Goal: Information Seeking & Learning: Learn about a topic

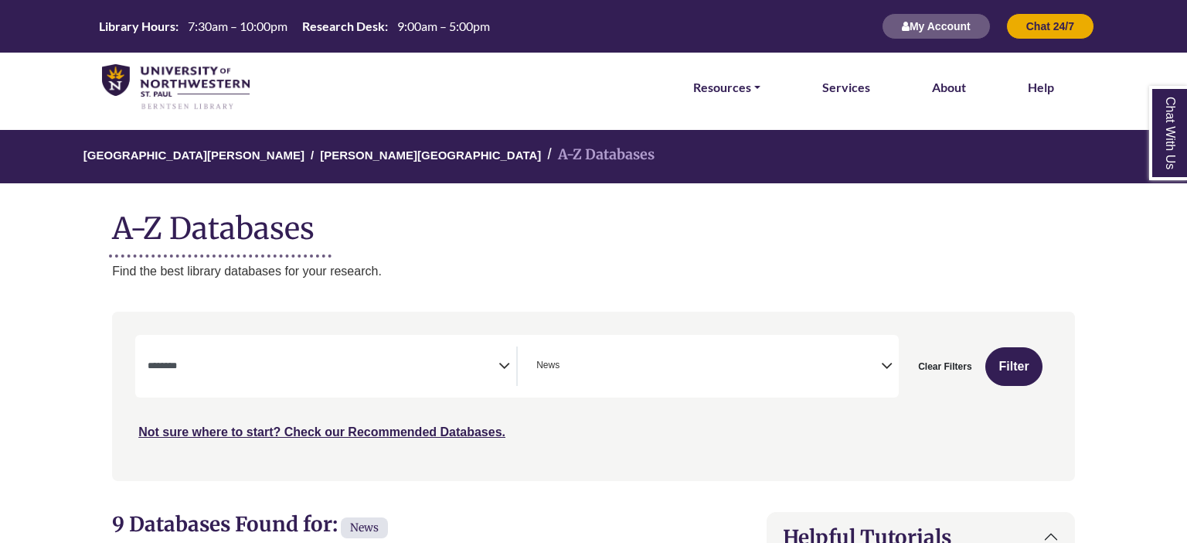
select select "Database Subject Filter"
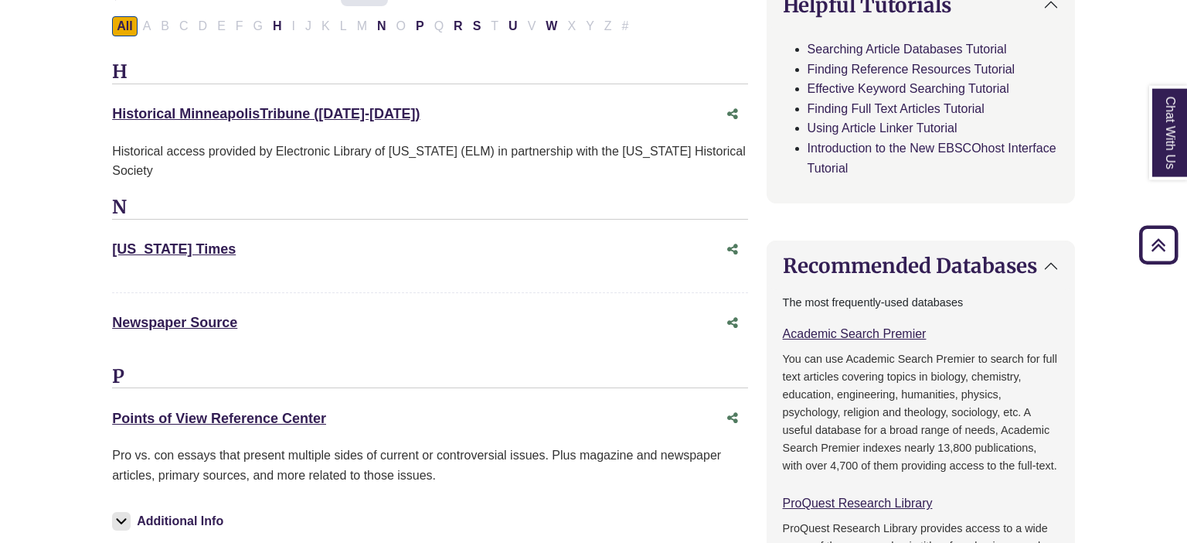
scroll to position [550, 0]
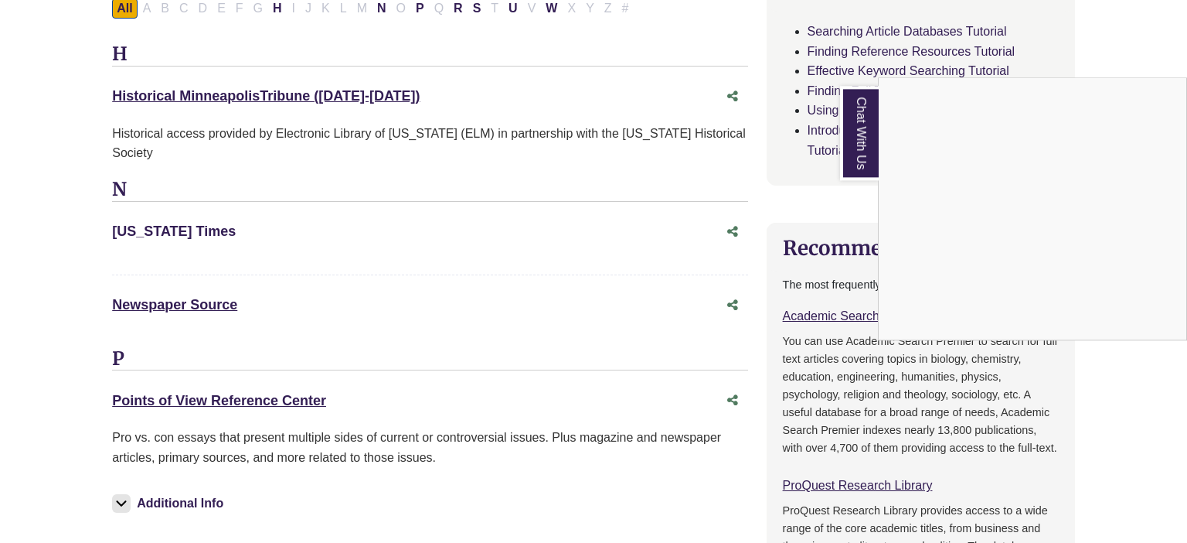
click at [175, 231] on div "Chat With Us" at bounding box center [593, 271] width 1187 height 543
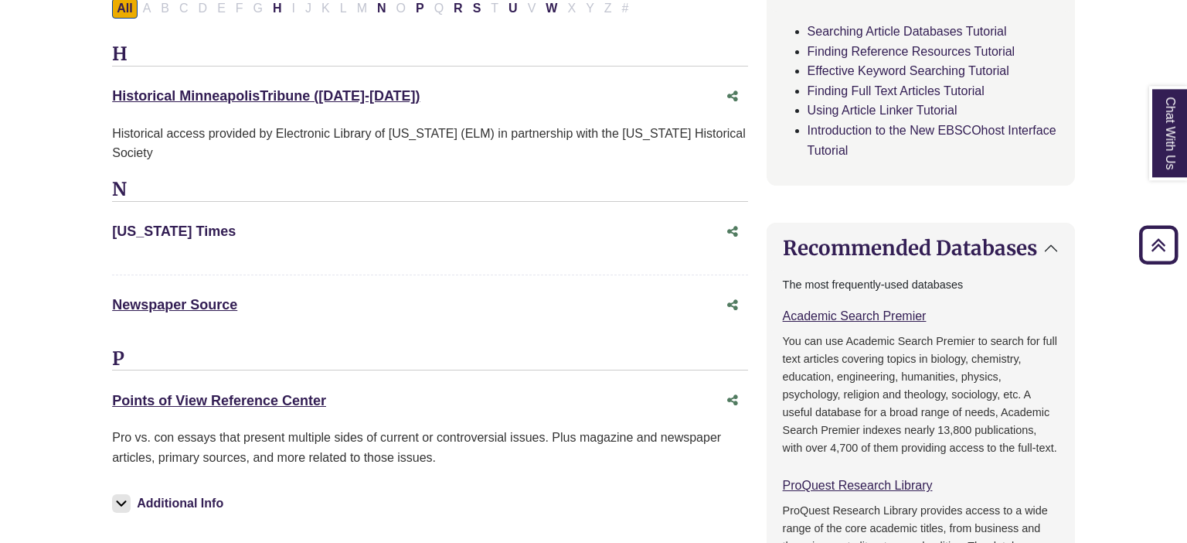
click at [175, 231] on link "New York Times This link opens in a new window" at bounding box center [174, 230] width 124 height 15
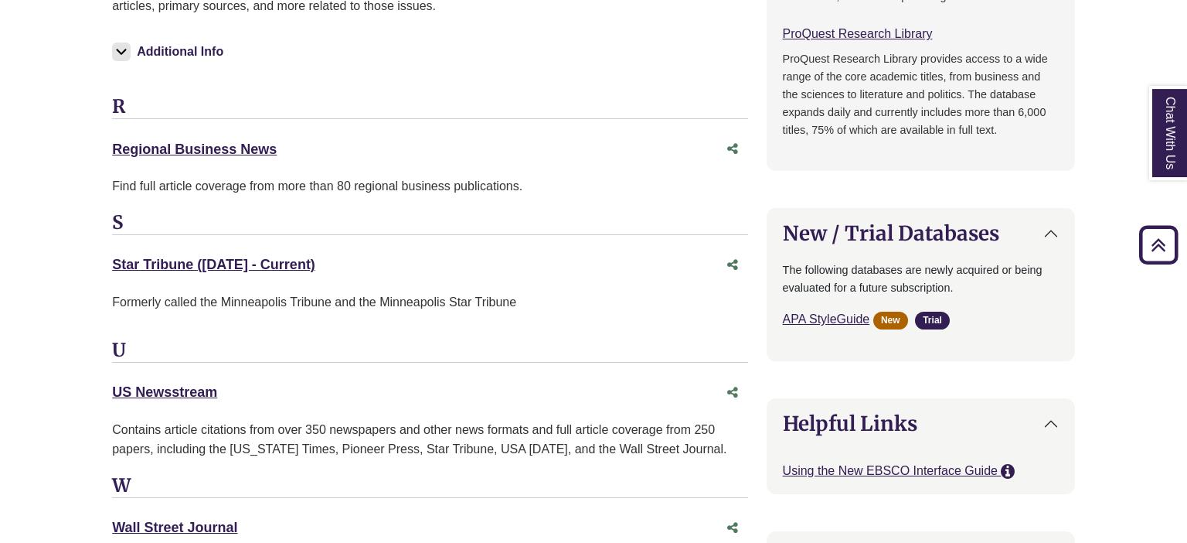
scroll to position [1033, 0]
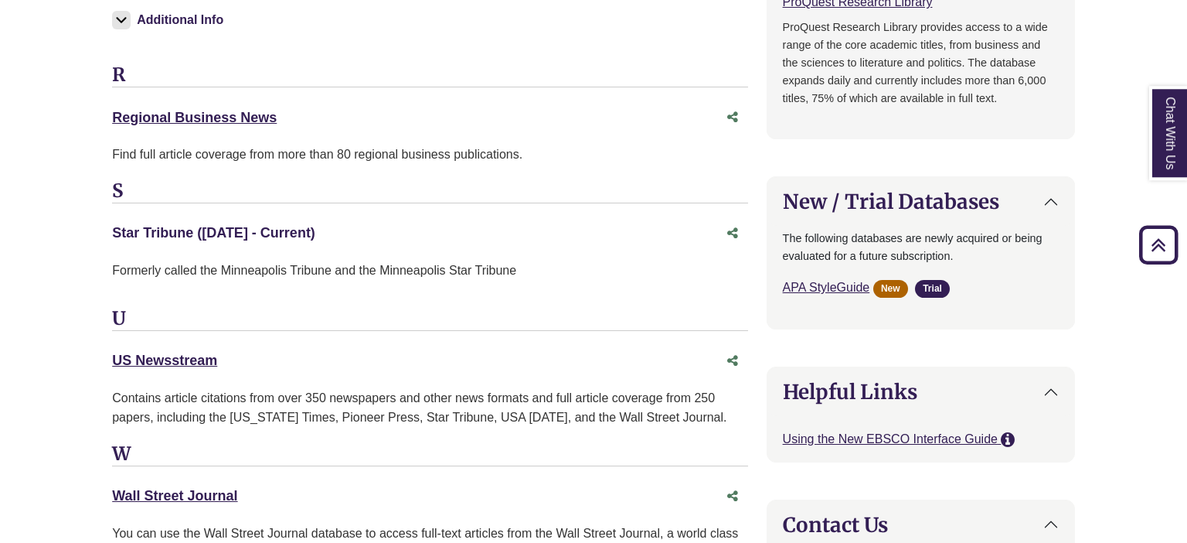
click at [271, 230] on link "Star Tribune (1/1/1986 - Current) This link opens in a new window" at bounding box center [213, 232] width 203 height 15
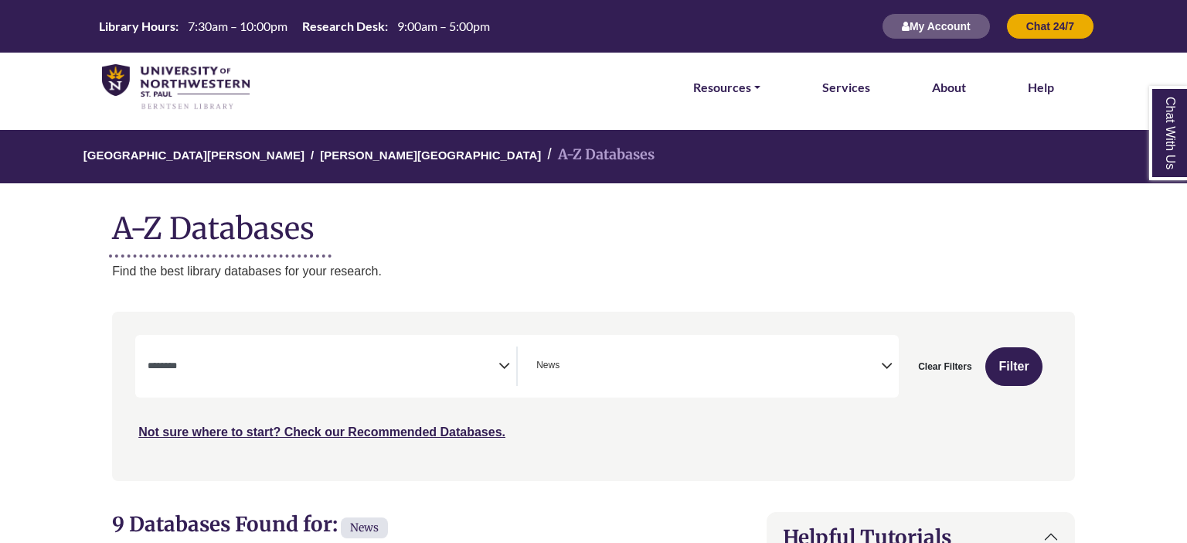
select select "Database Subject Filter"
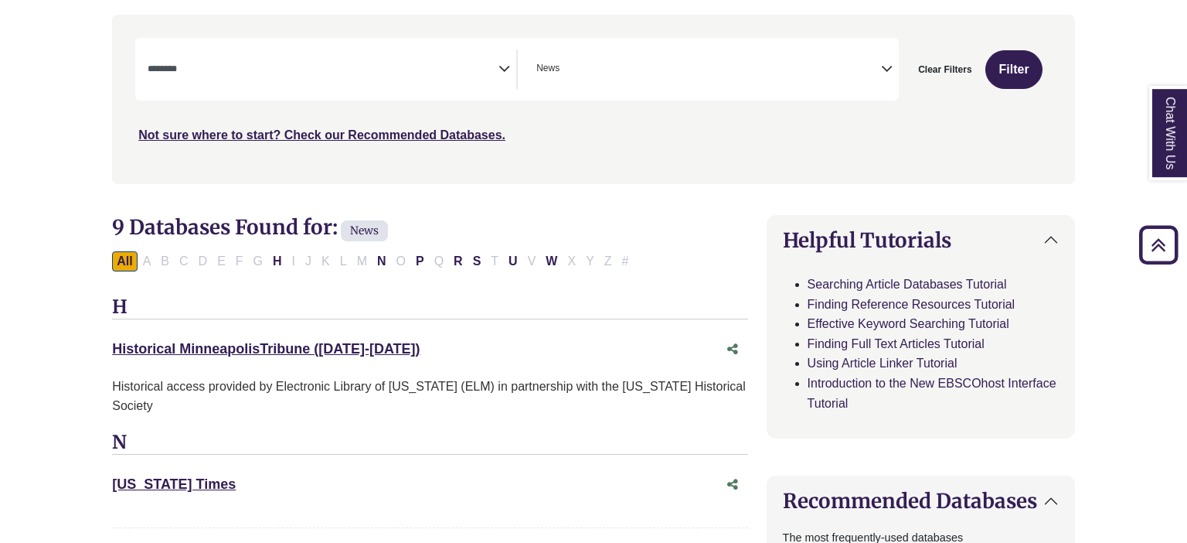
scroll to position [394, 0]
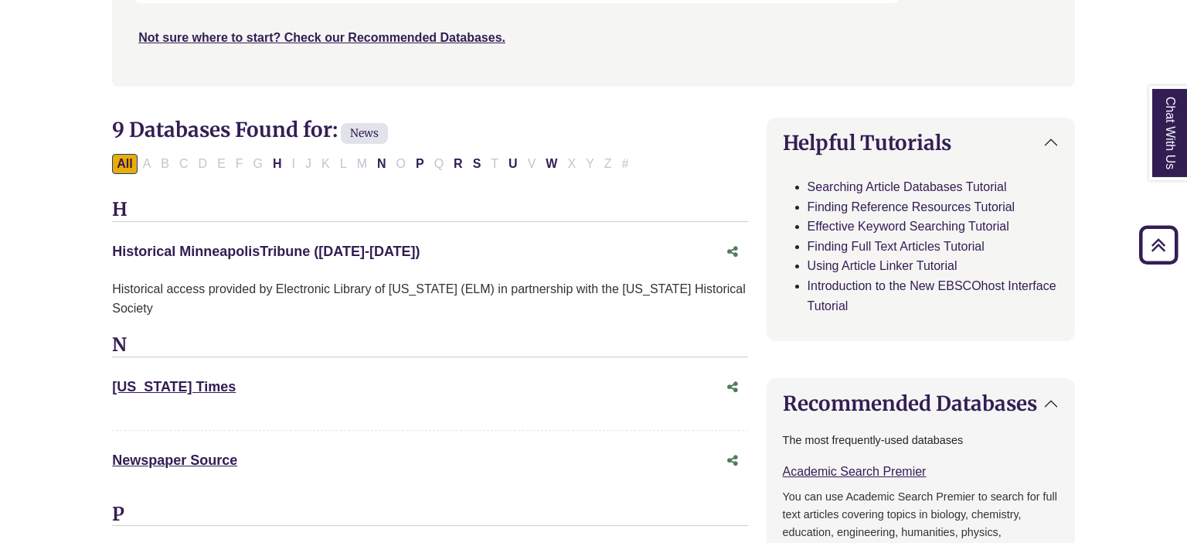
click at [323, 256] on link "Historical MinneapolisTribune ([DATE]-[DATE]) This link opens in a new window" at bounding box center [266, 250] width 308 height 15
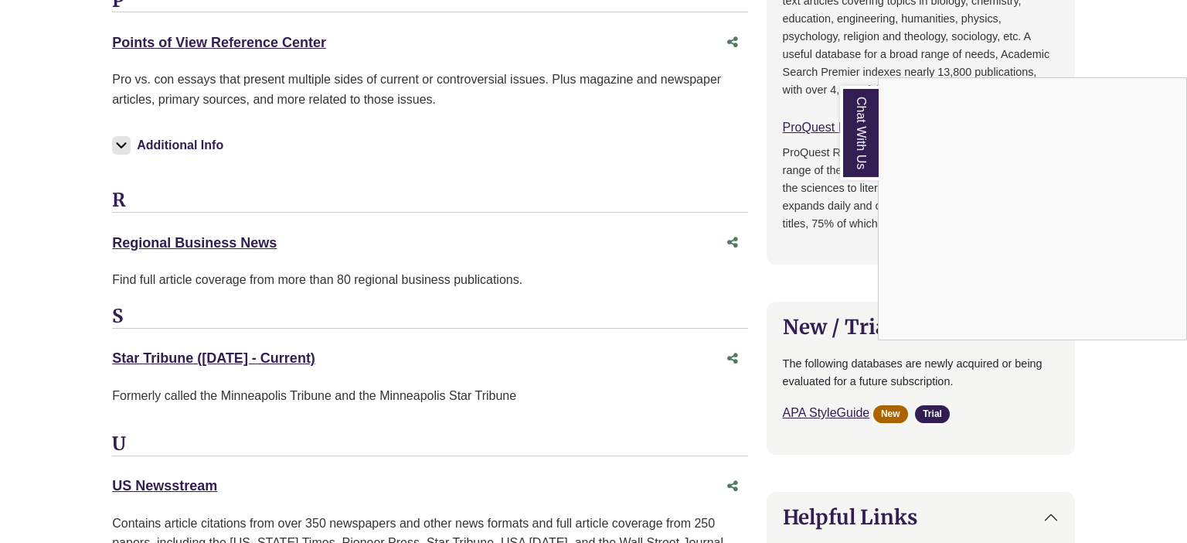
scroll to position [908, 0]
click at [250, 244] on div "Chat With Us" at bounding box center [593, 271] width 1187 height 543
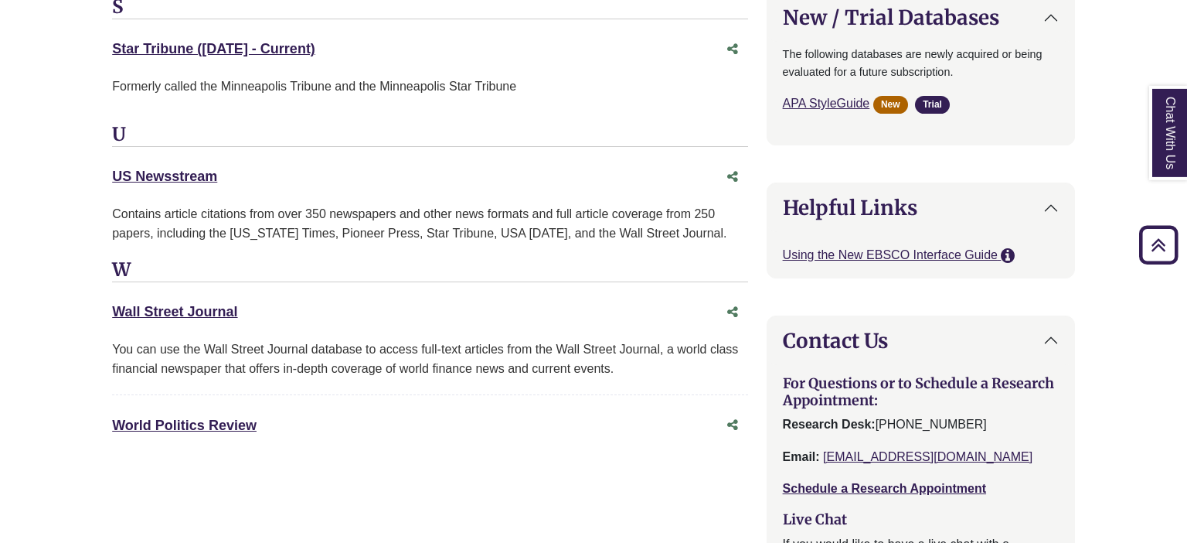
scroll to position [1217, 0]
click at [167, 178] on link "US Newsstream This link opens in a new window" at bounding box center [164, 175] width 105 height 15
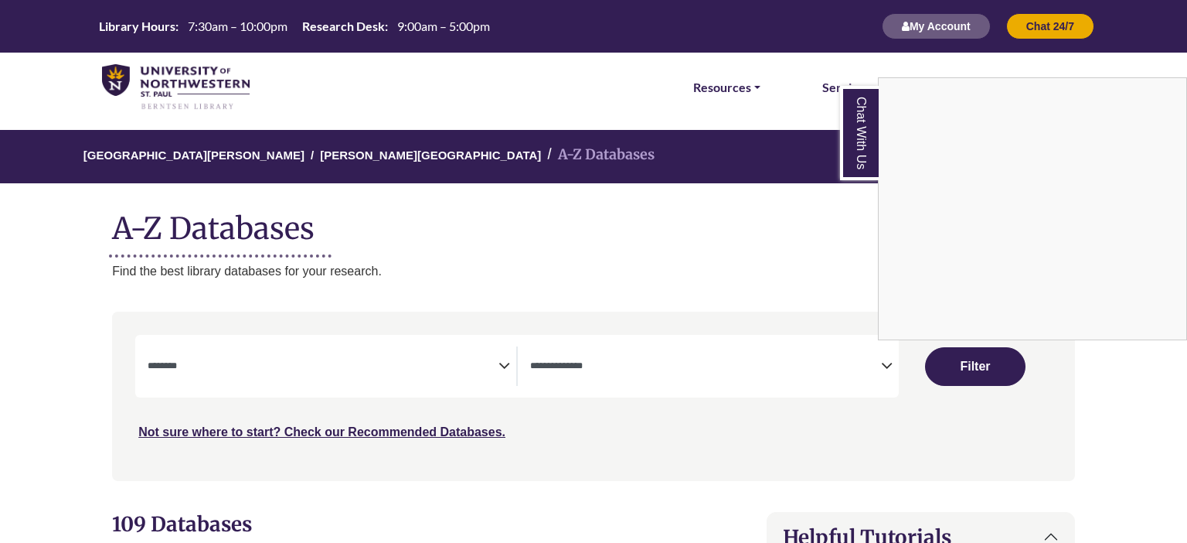
select select "Database Subject Filter"
select select "Database Types Filter"
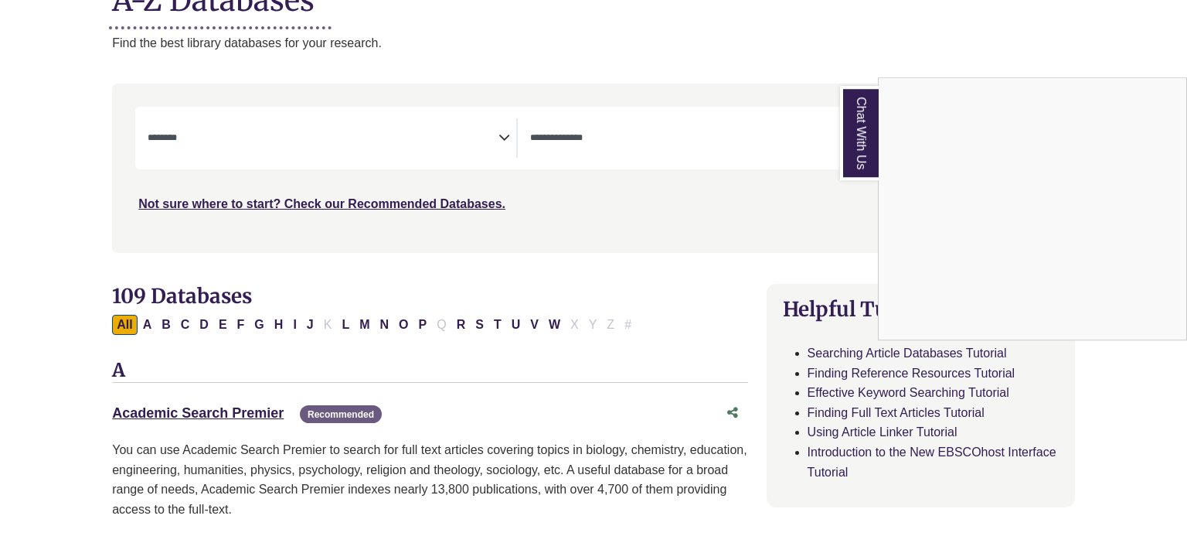
scroll to position [228, 0]
click at [205, 414] on div "Chat With Us" at bounding box center [593, 271] width 1187 height 543
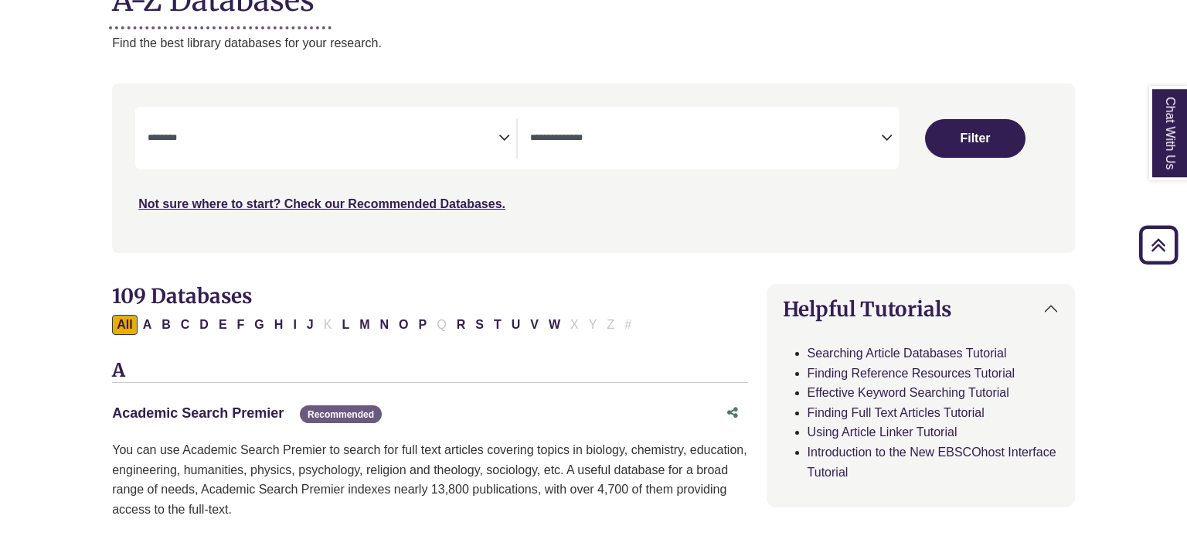
click at [205, 414] on link "Academic Search Premier This link opens in a new window" at bounding box center [198, 412] width 172 height 15
